Goal: Information Seeking & Learning: Learn about a topic

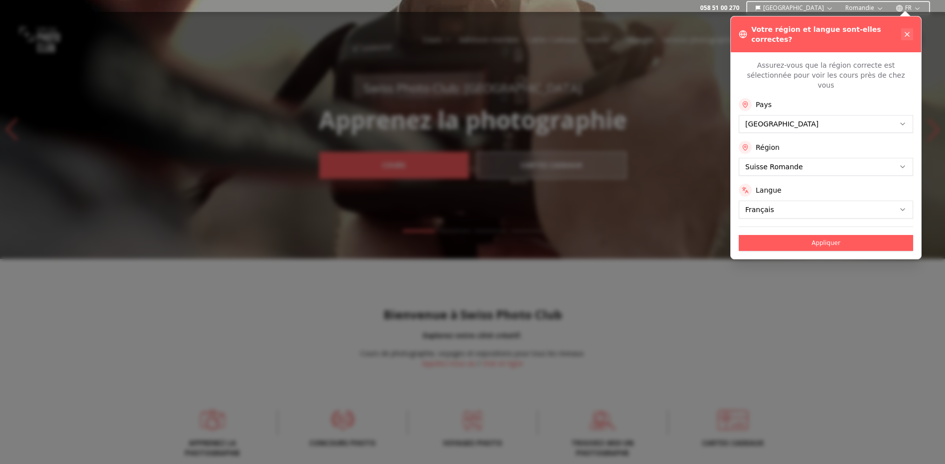
click at [906, 32] on icon at bounding box center [907, 34] width 4 height 4
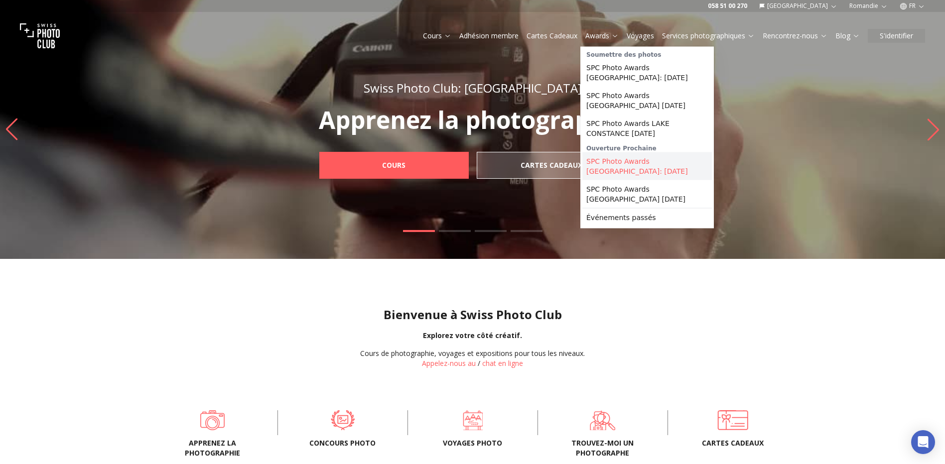
click at [608, 166] on link "SPC Photo Awards [GEOGRAPHIC_DATA]: [DATE]" at bounding box center [647, 166] width 130 height 28
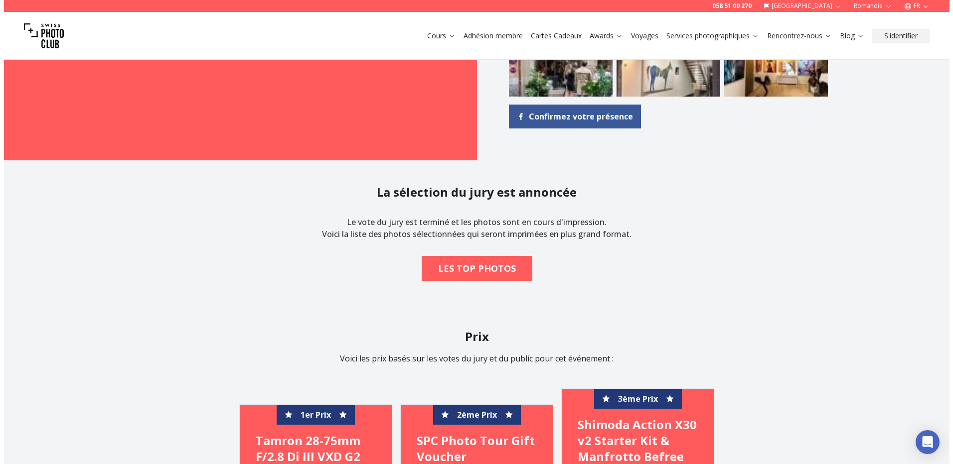
scroll to position [1146, 0]
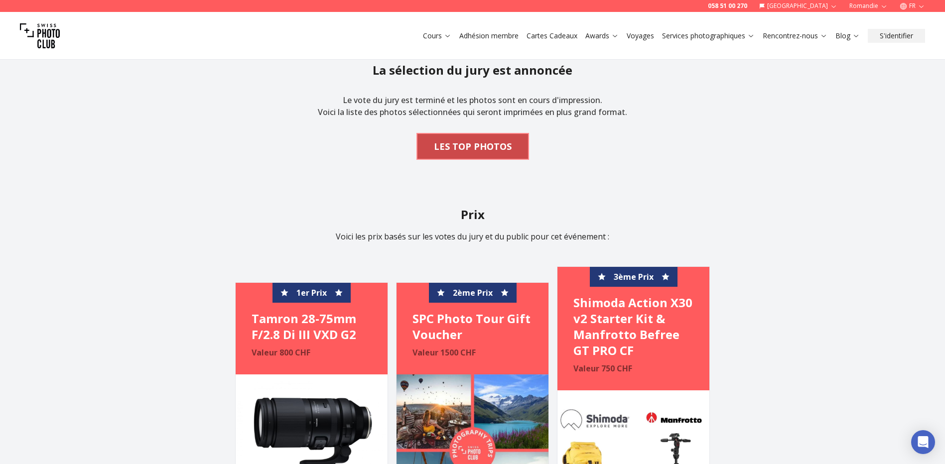
click at [480, 151] on b "LES TOP PHOTOS" at bounding box center [473, 146] width 78 height 14
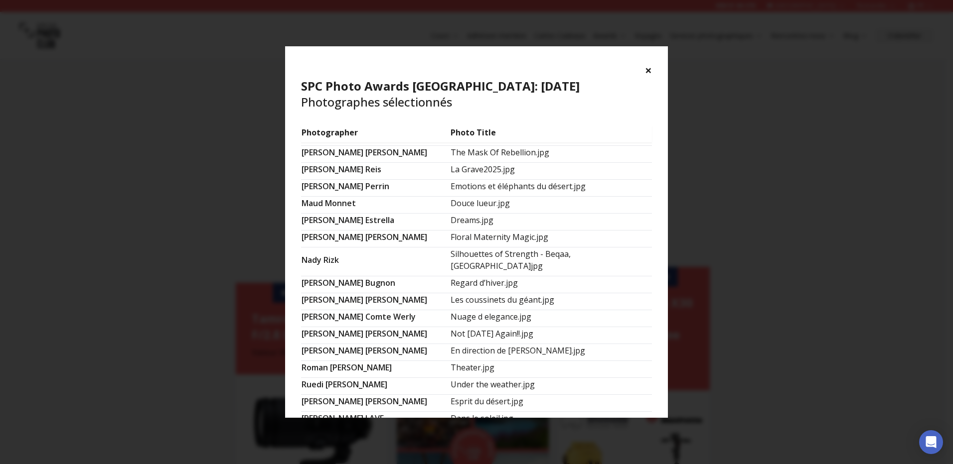
scroll to position [588, 0]
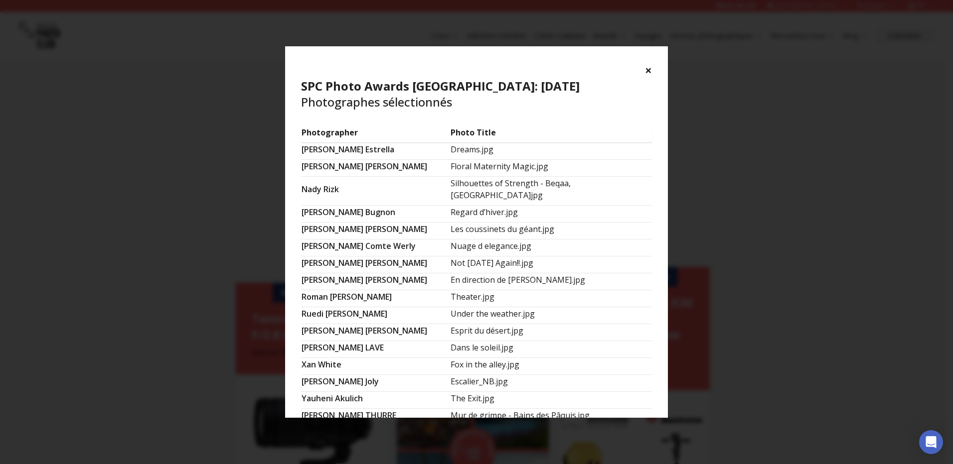
click at [647, 72] on button "×" at bounding box center [648, 70] width 7 height 16
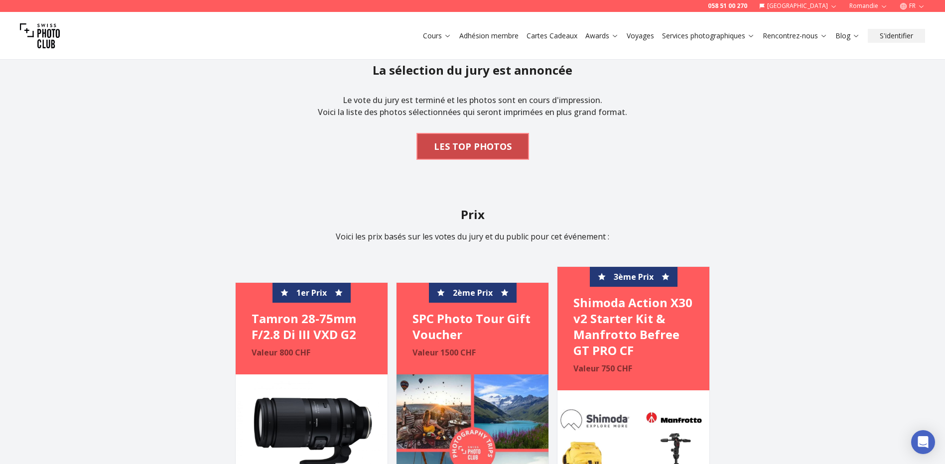
click at [458, 147] on b "LES TOP PHOTOS" at bounding box center [473, 146] width 78 height 14
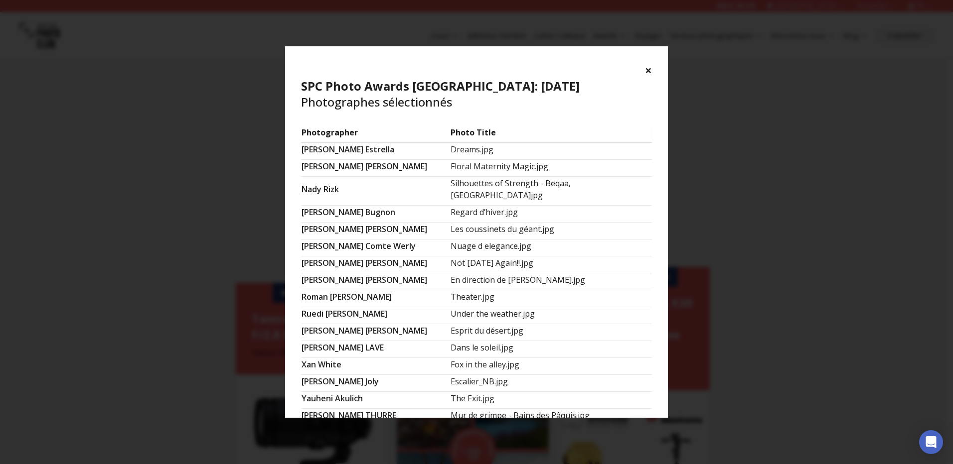
click at [144, 167] on div "× SPC Photo Awards [GEOGRAPHIC_DATA]: [DATE] Photographes sélectionnés Photogra…" at bounding box center [476, 232] width 953 height 464
click at [648, 71] on button "×" at bounding box center [648, 70] width 7 height 16
